Goal: Transaction & Acquisition: Purchase product/service

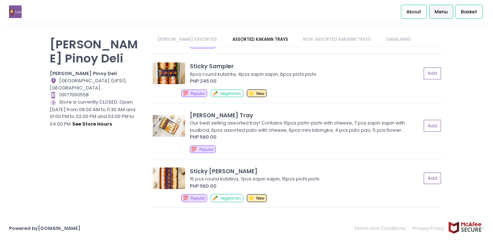
scroll to position [378, 0]
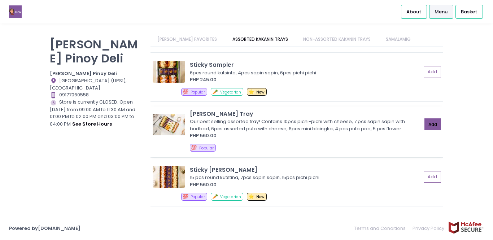
click at [433, 118] on button "Add" at bounding box center [432, 124] width 17 height 12
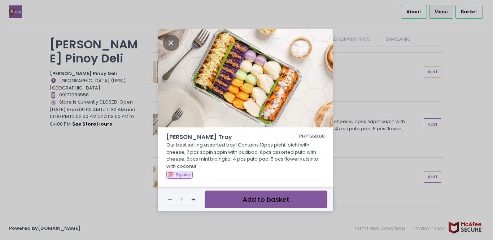
click at [236, 198] on button "Add to basket" at bounding box center [266, 199] width 123 height 18
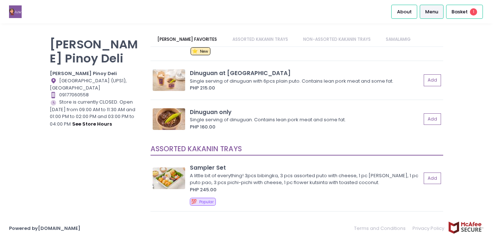
scroll to position [203, 0]
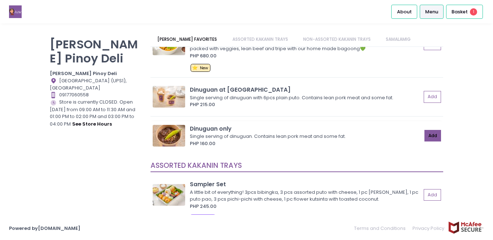
click at [429, 133] on button "Add" at bounding box center [432, 136] width 17 height 12
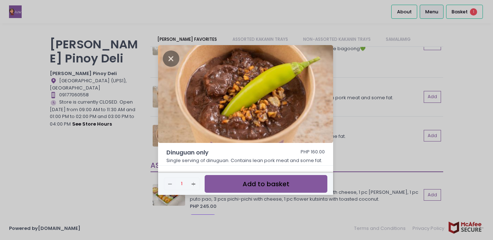
click at [285, 183] on button "Add to basket" at bounding box center [266, 184] width 123 height 18
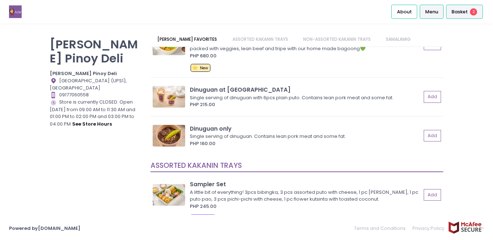
click at [463, 12] on span "Basket" at bounding box center [459, 11] width 16 height 7
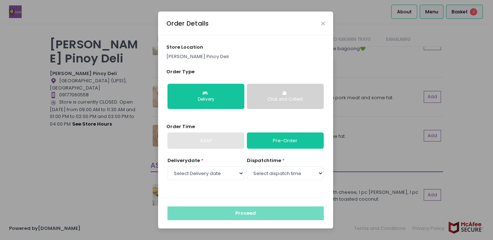
select select "[DATE]"
click at [286, 97] on div "Click and Collect" at bounding box center [285, 99] width 67 height 6
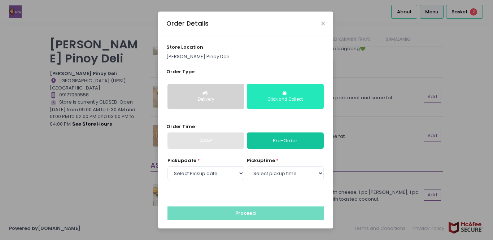
click at [286, 97] on div "Click and Collect" at bounding box center [285, 99] width 67 height 6
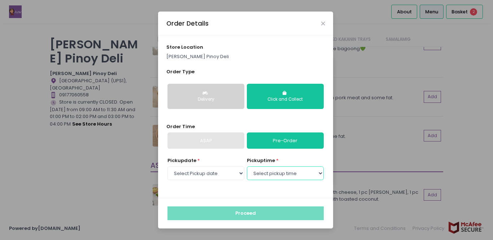
click at [320, 174] on select "Select pickup time 09:00 AM - 09:30 AM 09:30 AM - 10:00 AM 10:00 AM - 10:30 AM …" at bounding box center [285, 173] width 77 height 14
select select "15:00"
click at [247, 166] on select "Select pickup time 09:00 AM - 09:30 AM 09:30 AM - 10:00 AM 10:00 AM - 10:30 AM …" at bounding box center [285, 173] width 77 height 14
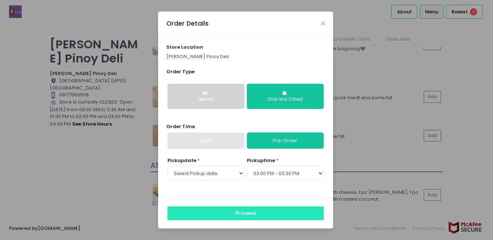
click at [251, 215] on button "Proceed" at bounding box center [245, 213] width 156 height 14
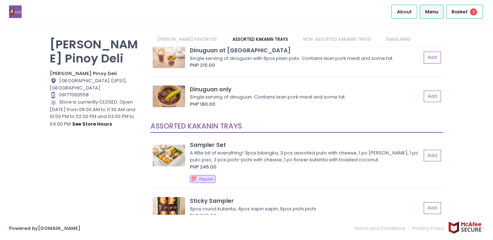
scroll to position [244, 0]
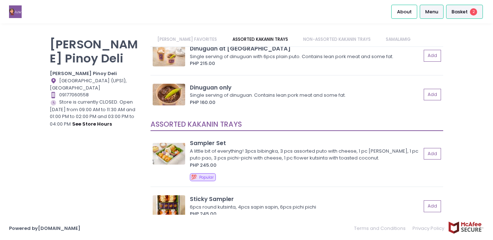
click at [454, 13] on span "Basket" at bounding box center [459, 11] width 16 height 7
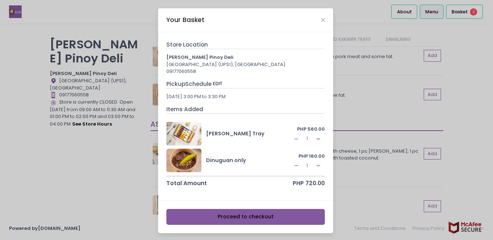
click at [266, 217] on button "Proceed to checkout" at bounding box center [245, 217] width 159 height 16
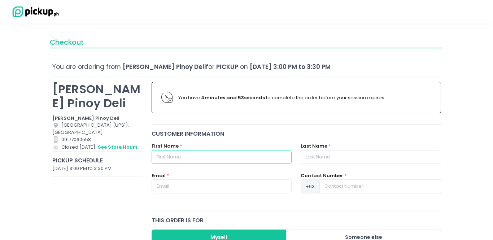
click at [163, 157] on input "text" at bounding box center [222, 157] width 140 height 14
type input "[PERSON_NAME]"
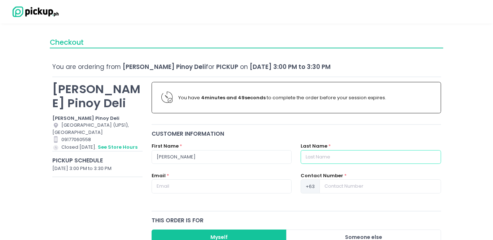
type input "Singson"
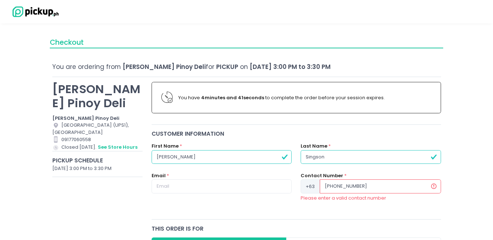
click at [333, 185] on input "[PHONE_NUMBER]" at bounding box center [380, 186] width 121 height 14
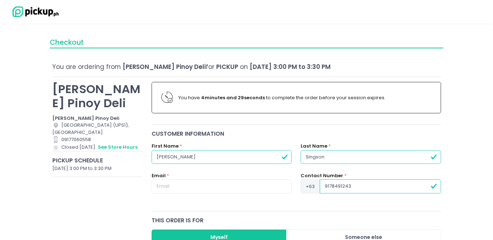
type input "9178491243"
click at [157, 185] on input "text" at bounding box center [222, 186] width 140 height 14
type input "[EMAIL_ADDRESS][DOMAIN_NAME]"
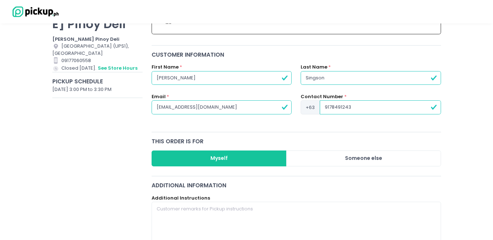
scroll to position [80, 0]
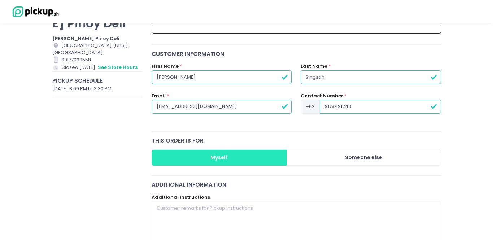
click at [237, 154] on button "Myself" at bounding box center [219, 158] width 135 height 16
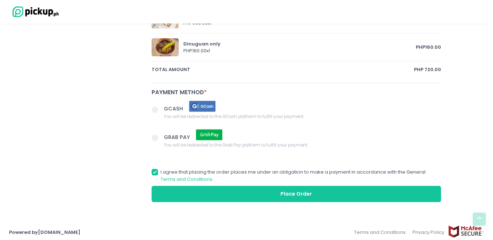
scroll to position [0, 0]
